Goal: Complete application form

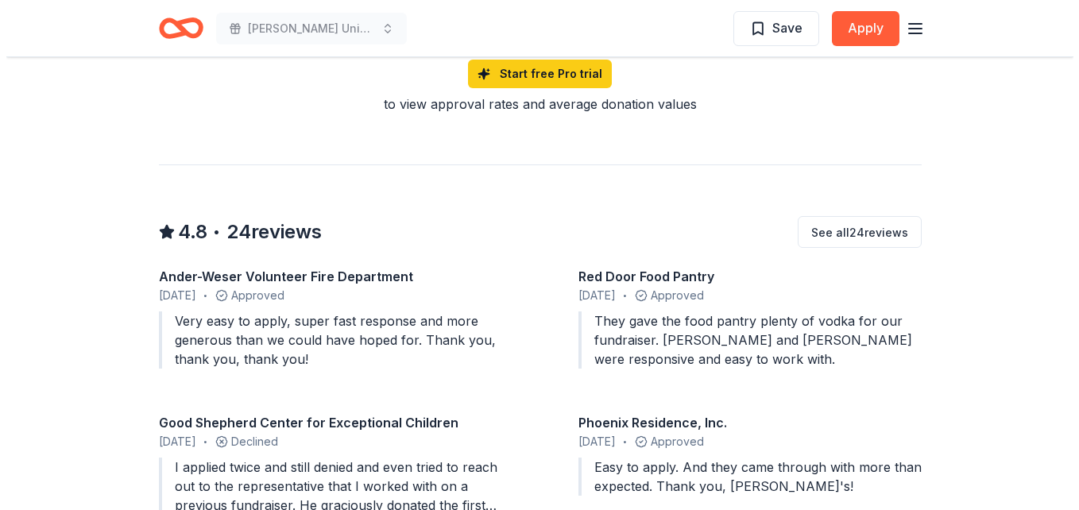
scroll to position [1308, 0]
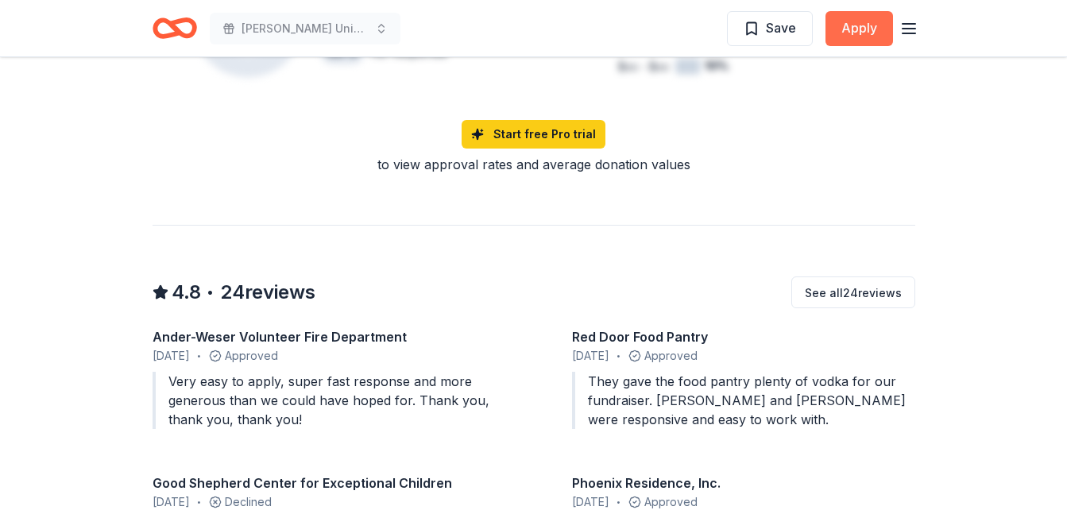
click at [847, 33] on button "Apply" at bounding box center [860, 28] width 68 height 35
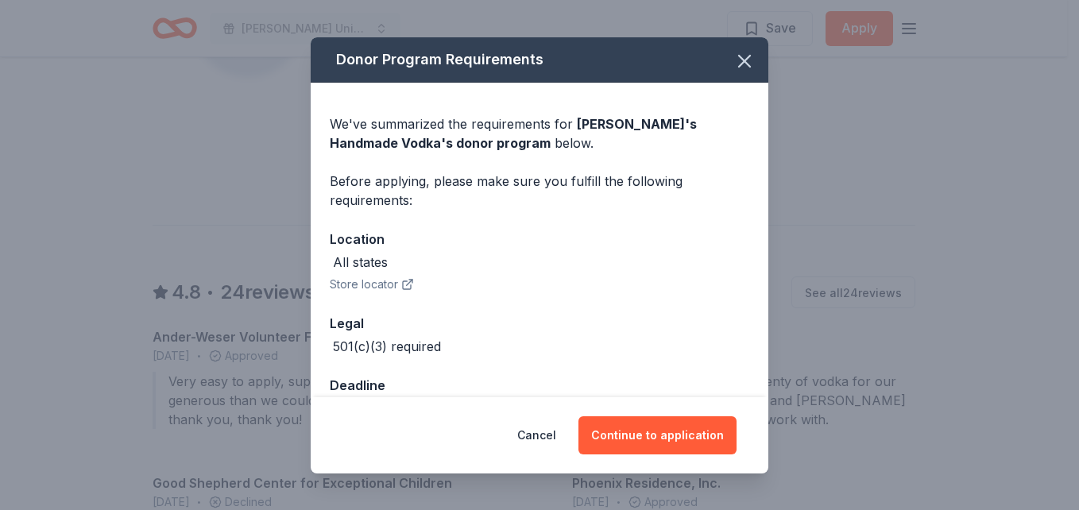
scroll to position [44, 0]
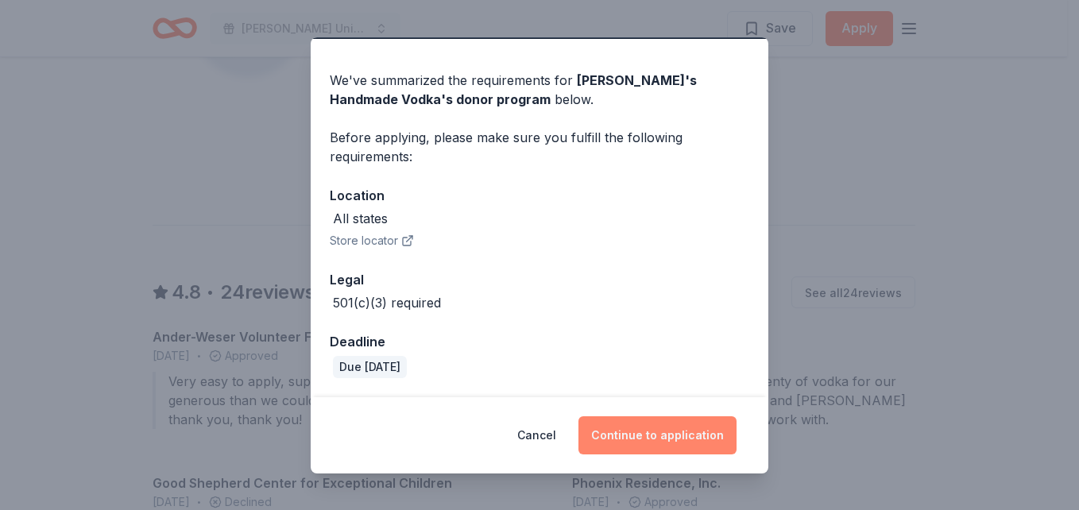
click at [633, 431] on button "Continue to application" at bounding box center [658, 435] width 158 height 38
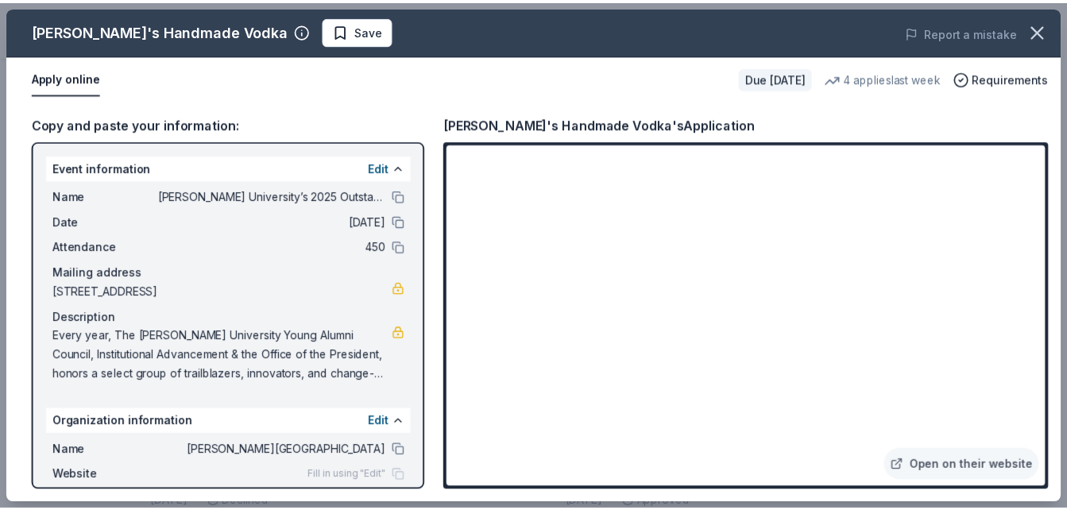
scroll to position [85, 0]
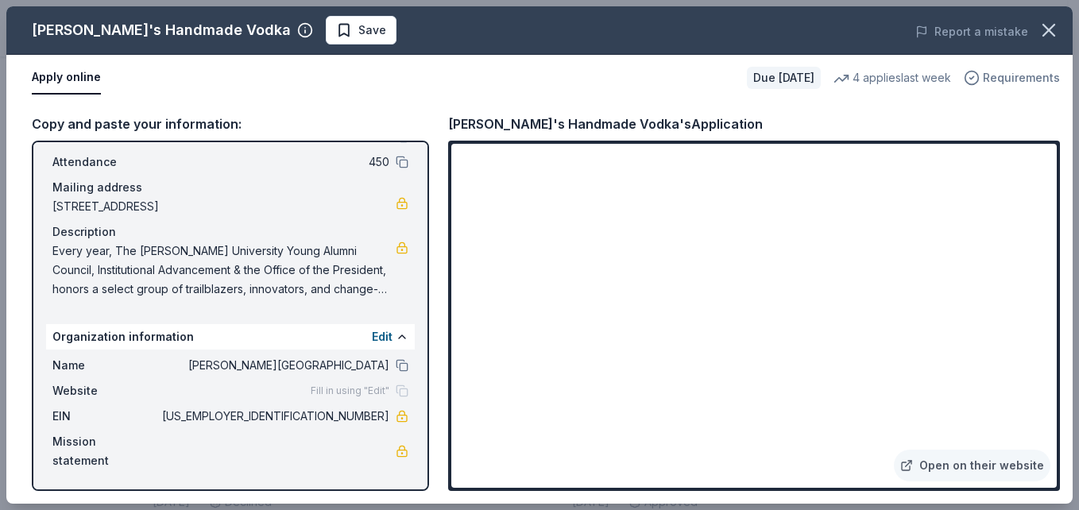
click at [977, 75] on icon "button" at bounding box center [972, 78] width 16 height 16
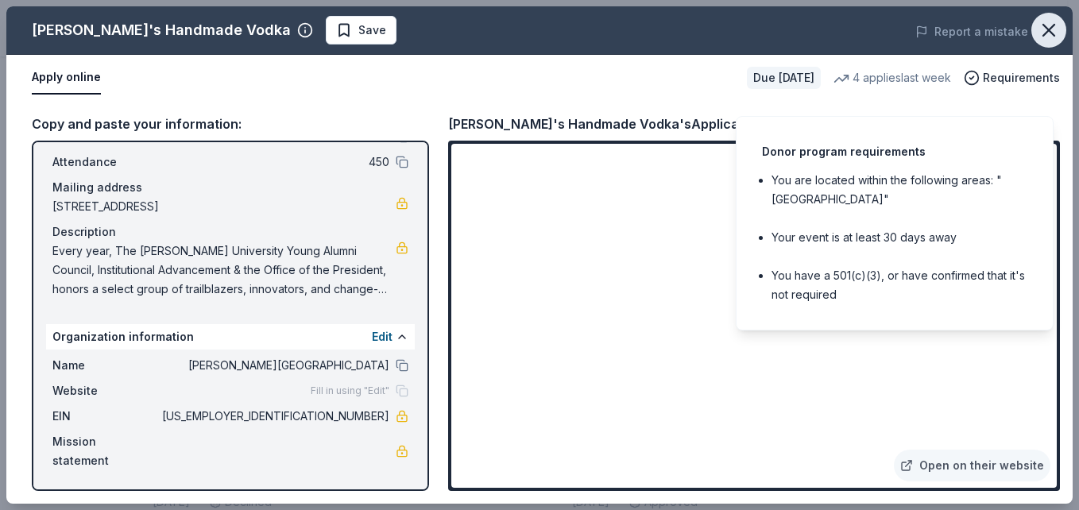
click at [1043, 39] on icon "button" at bounding box center [1049, 30] width 22 height 22
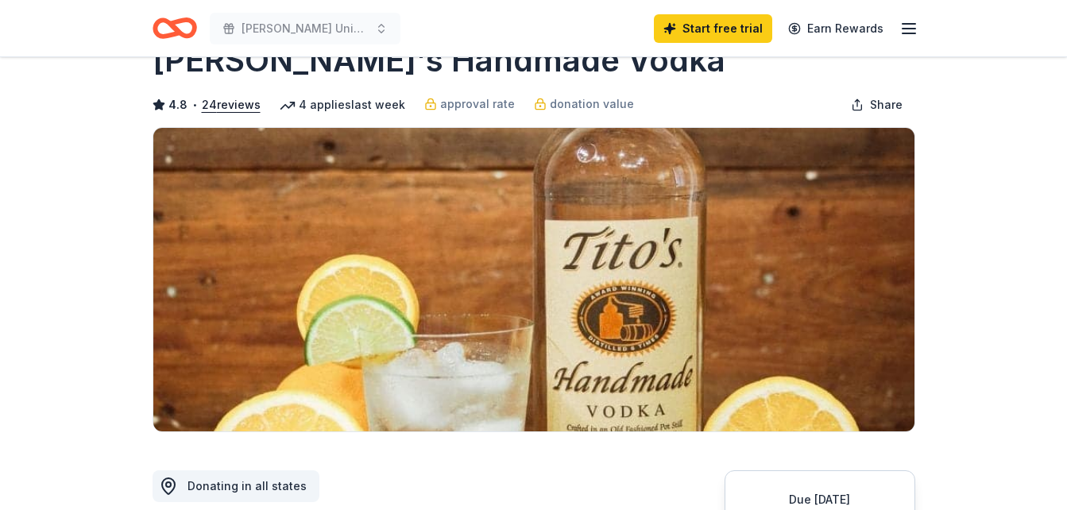
scroll to position [0, 0]
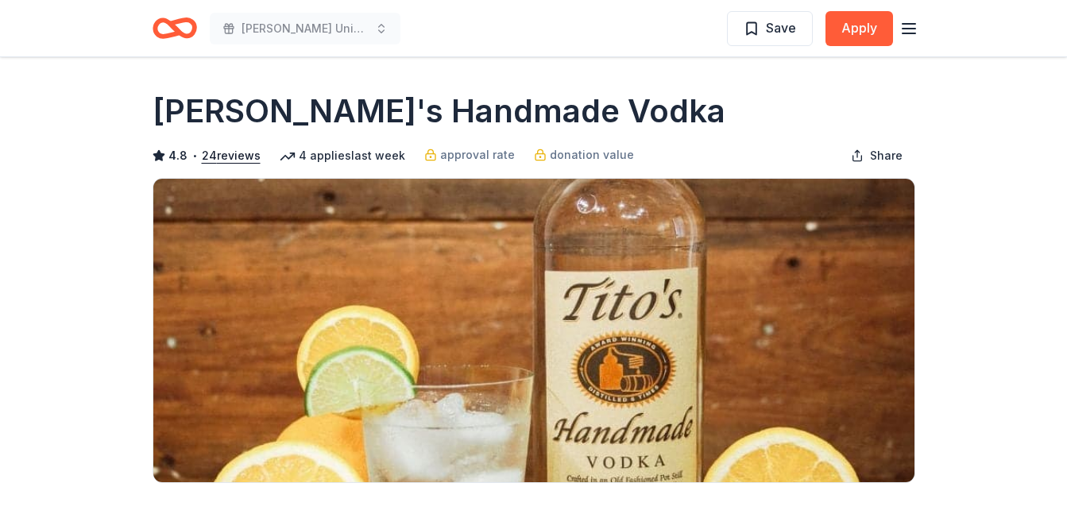
click at [914, 24] on line "button" at bounding box center [909, 24] width 13 height 0
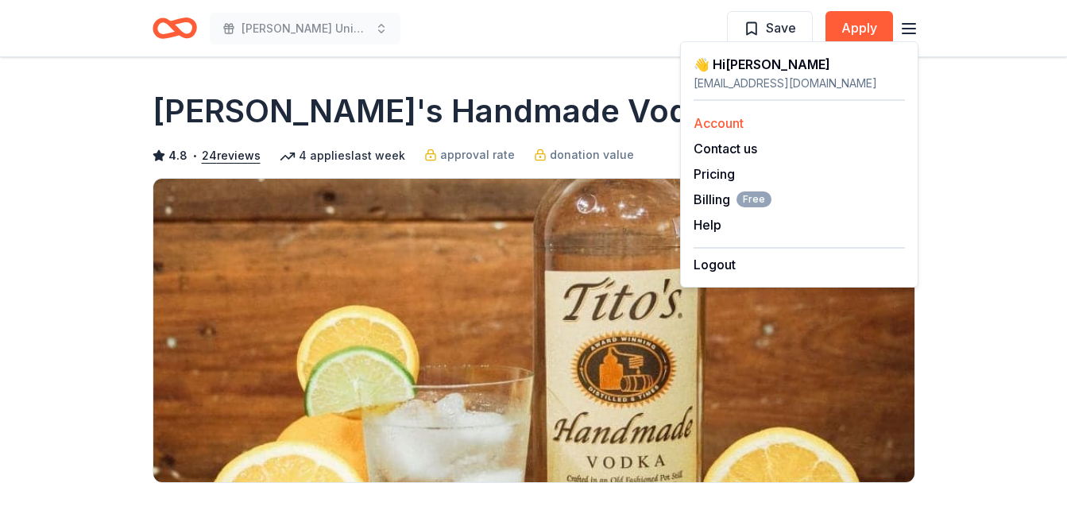
click at [721, 119] on link "Account" at bounding box center [719, 123] width 50 height 16
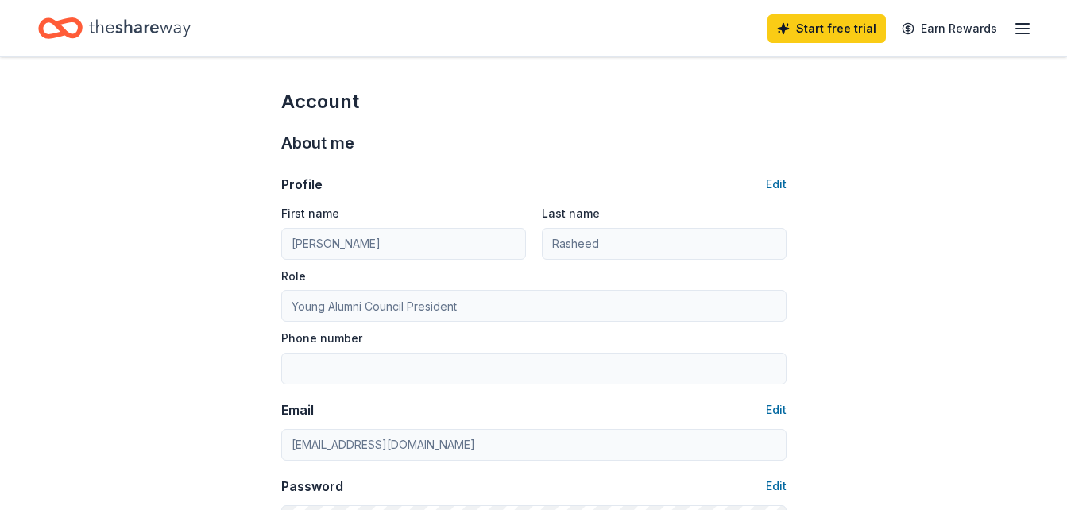
click at [1020, 22] on icon "button" at bounding box center [1022, 28] width 19 height 19
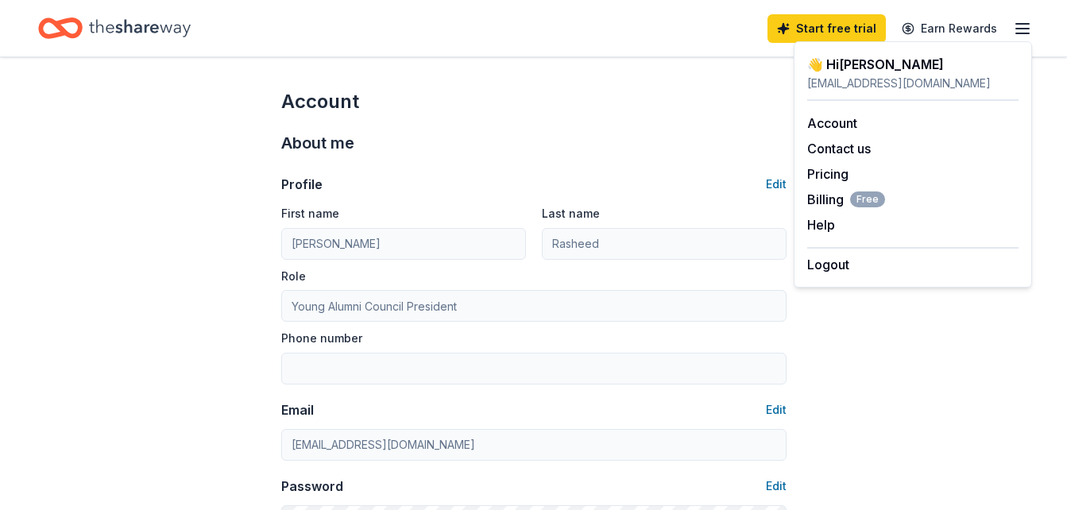
click at [848, 67] on div "👋 Hi [PERSON_NAME]" at bounding box center [912, 64] width 211 height 19
click at [849, 86] on div "[EMAIL_ADDRESS][DOMAIN_NAME]" at bounding box center [912, 83] width 211 height 19
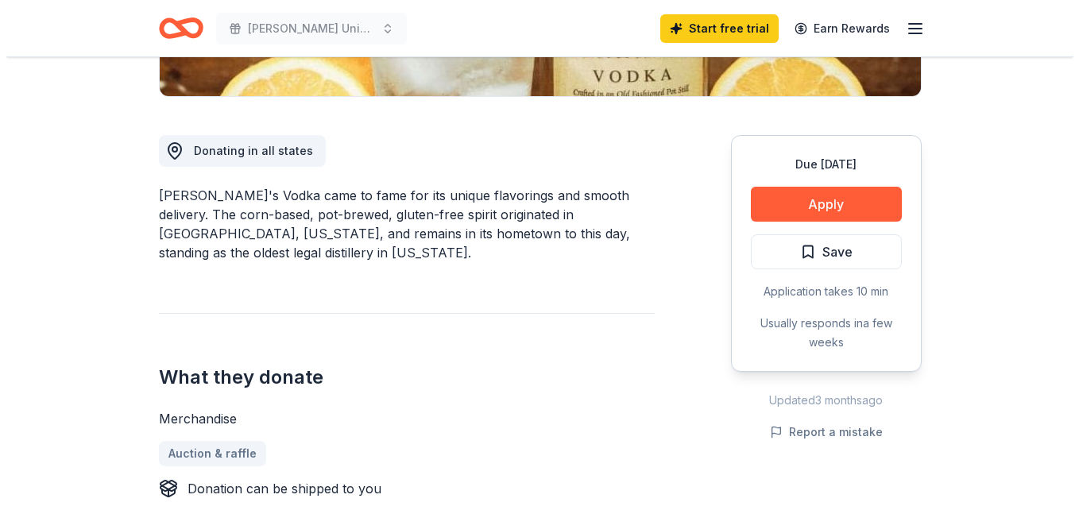
scroll to position [387, 0]
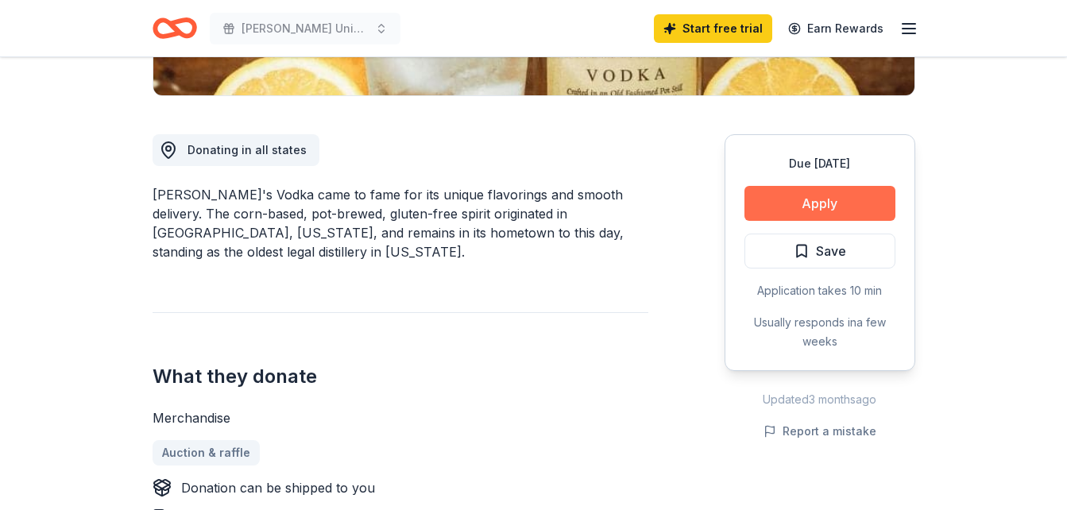
click at [788, 195] on button "Apply" at bounding box center [820, 203] width 151 height 35
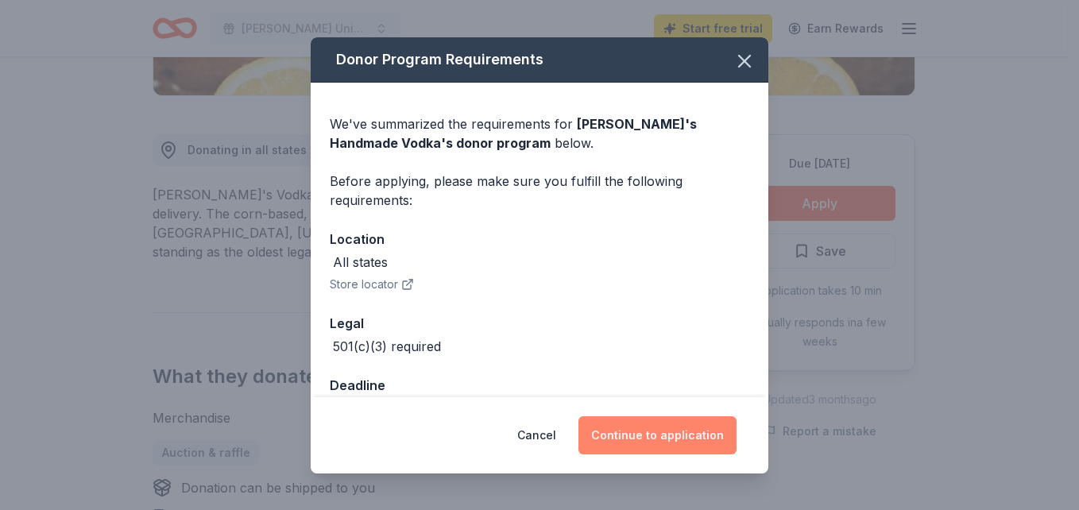
click at [643, 427] on button "Continue to application" at bounding box center [658, 435] width 158 height 38
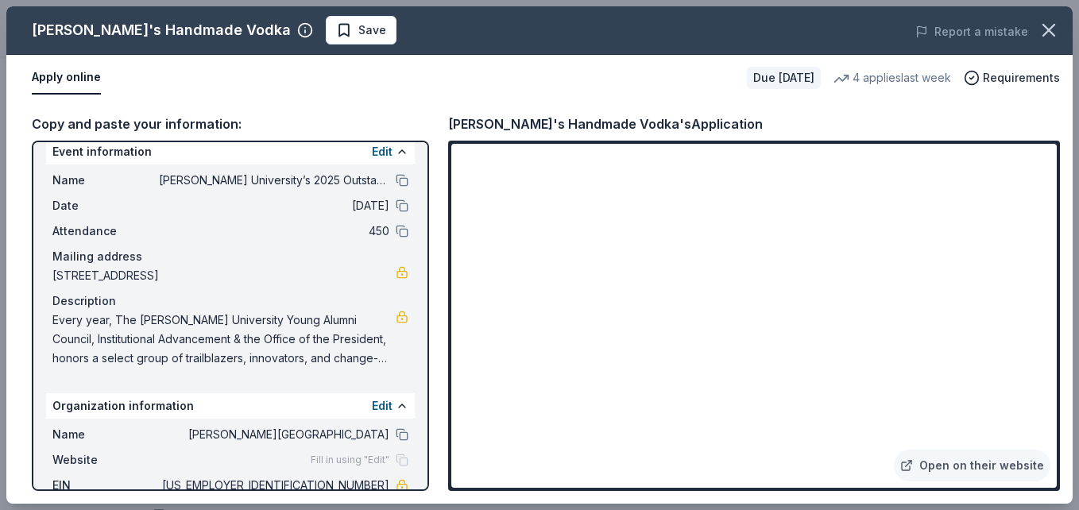
scroll to position [0, 0]
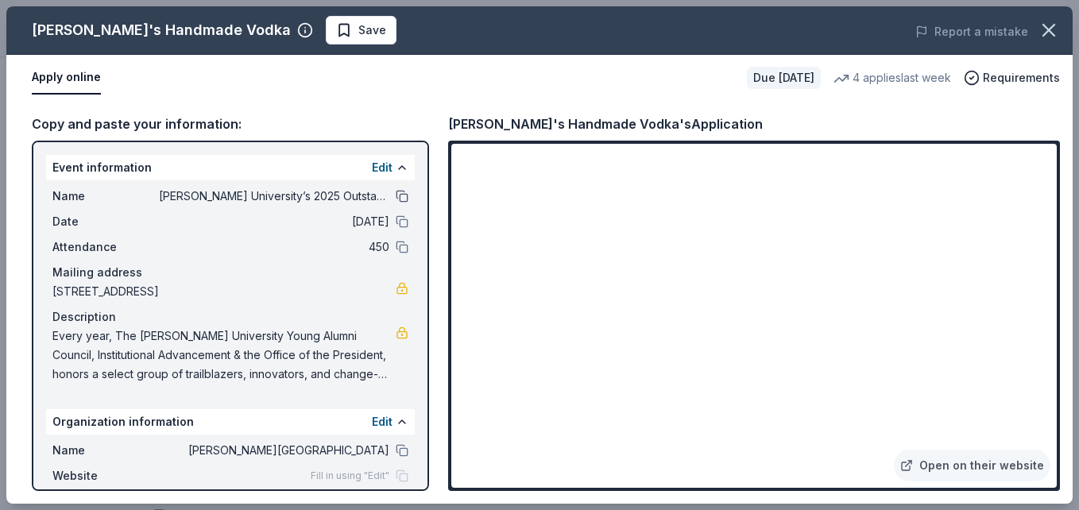
click at [396, 195] on button at bounding box center [402, 196] width 13 height 13
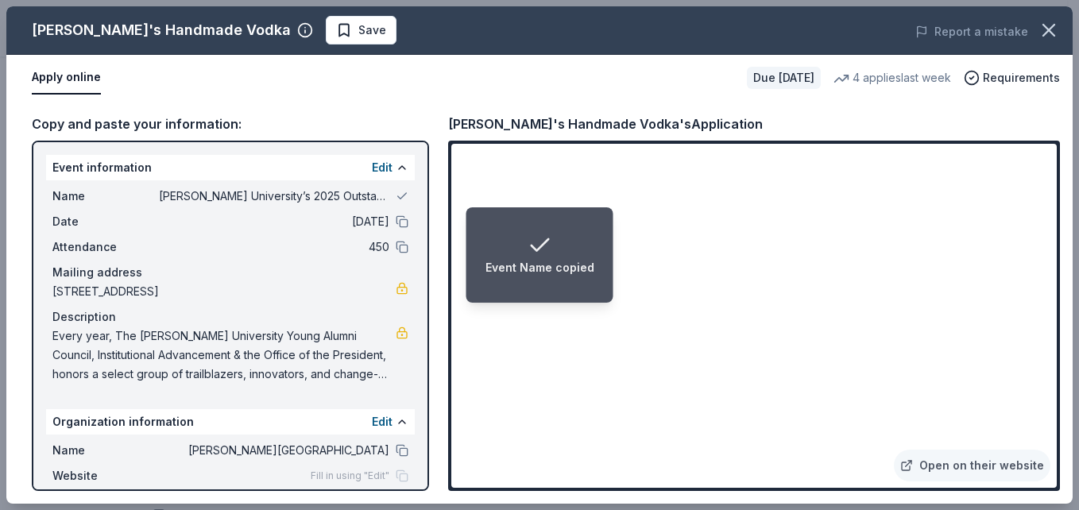
click at [574, 238] on div "Event Name copied" at bounding box center [540, 255] width 109 height 45
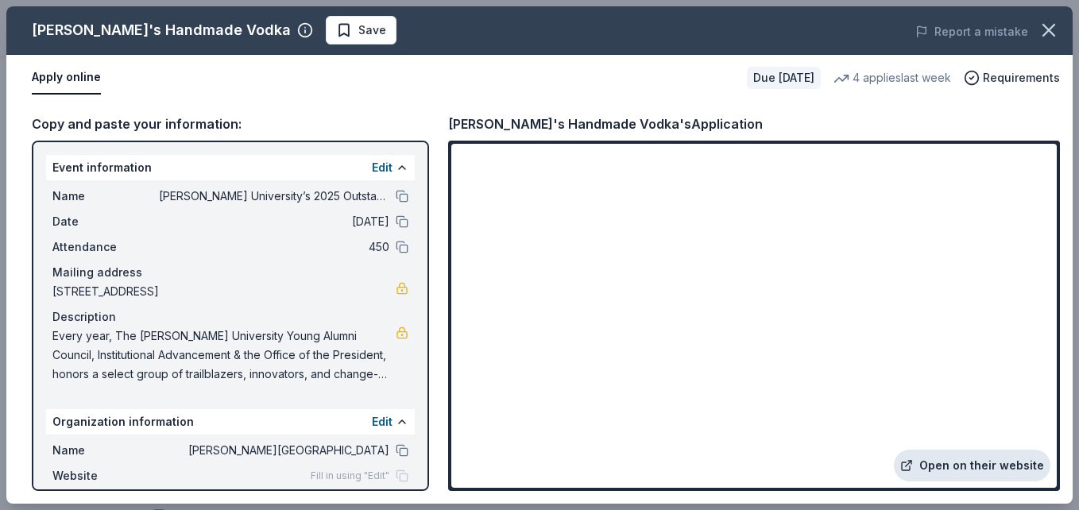
click at [969, 466] on link "Open on their website" at bounding box center [972, 466] width 157 height 32
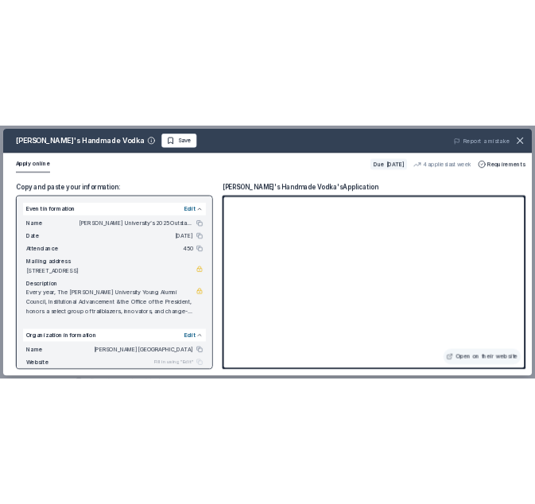
scroll to position [85, 0]
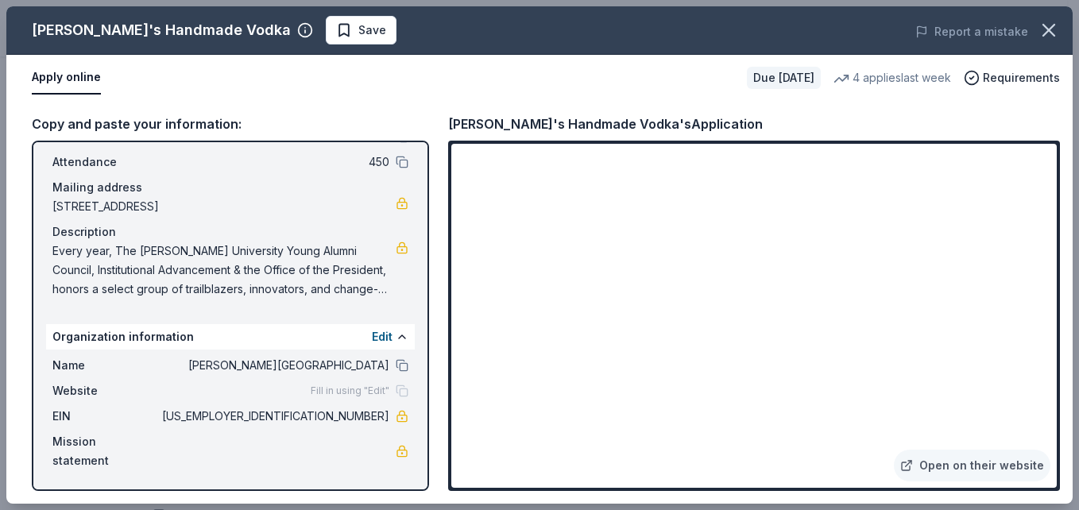
drag, startPoint x: 378, startPoint y: 419, endPoint x: 306, endPoint y: 419, distance: 72.3
click at [306, 419] on div "EIN [US_EMPLOYER_IDENTIFICATION_NUMBER]" at bounding box center [230, 416] width 356 height 19
